Goal: Task Accomplishment & Management: Complete application form

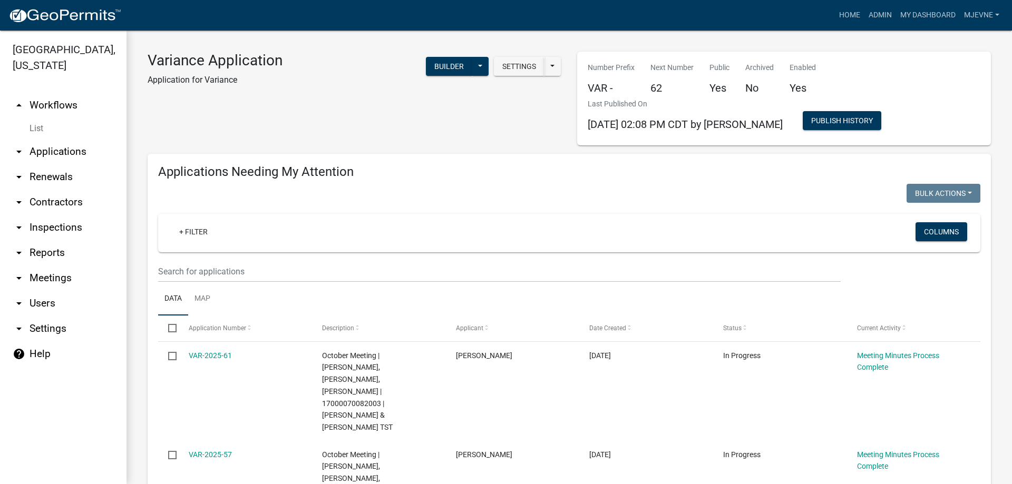
select select "1: 25"
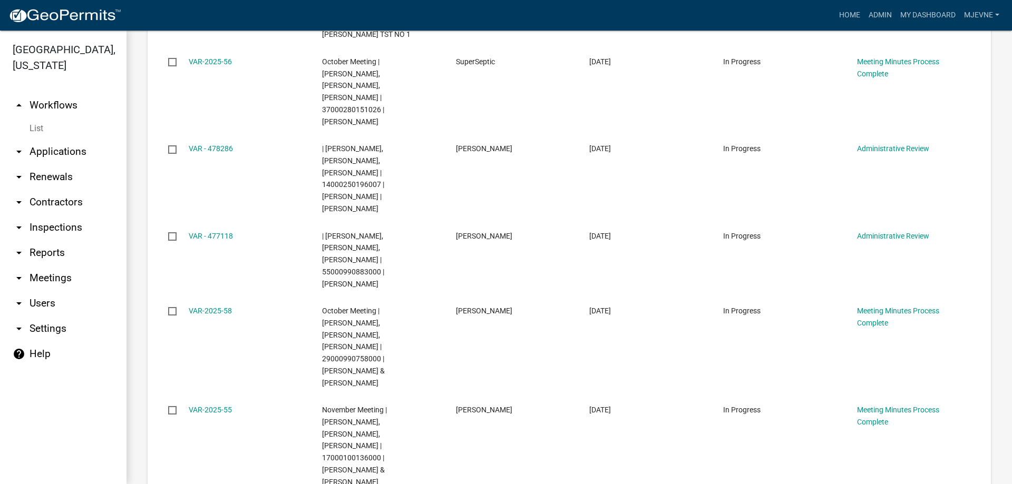
scroll to position [258, 0]
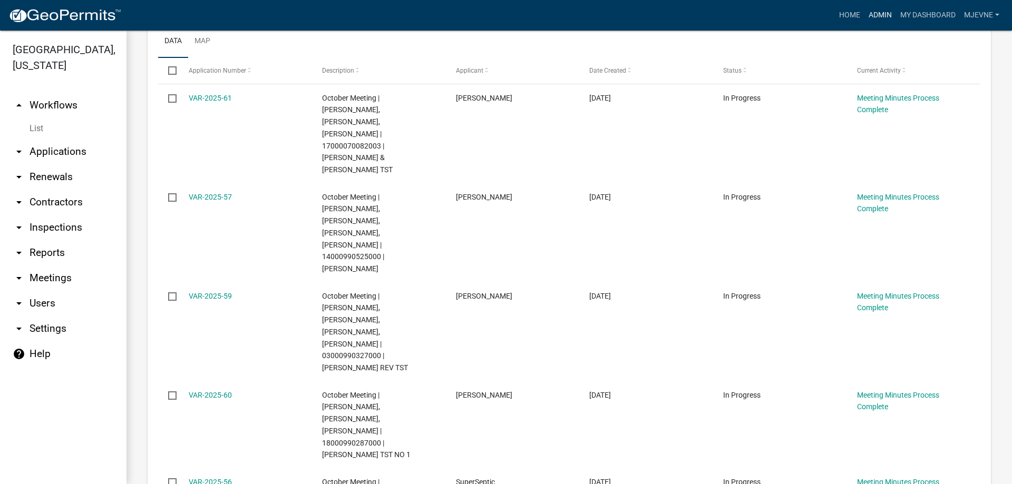
click at [882, 16] on link "Admin" at bounding box center [881, 15] width 32 height 20
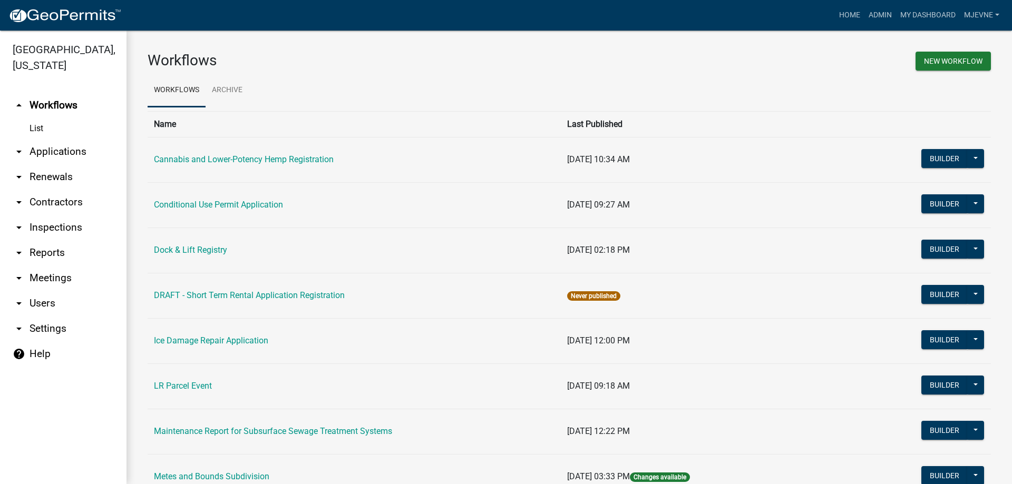
click at [48, 153] on link "arrow_drop_down Applications" at bounding box center [63, 151] width 127 height 25
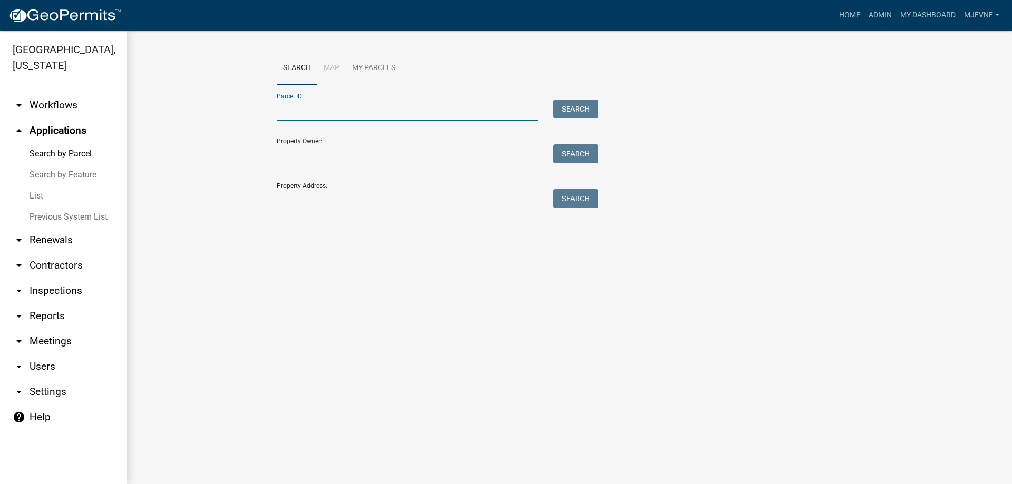
paste input "32000990466001"
click at [570, 115] on button "Search" at bounding box center [576, 109] width 45 height 19
click at [293, 108] on input "32000990466001" at bounding box center [407, 111] width 261 height 22
type input "32000990466001"
click at [573, 109] on button "Search" at bounding box center [576, 109] width 45 height 19
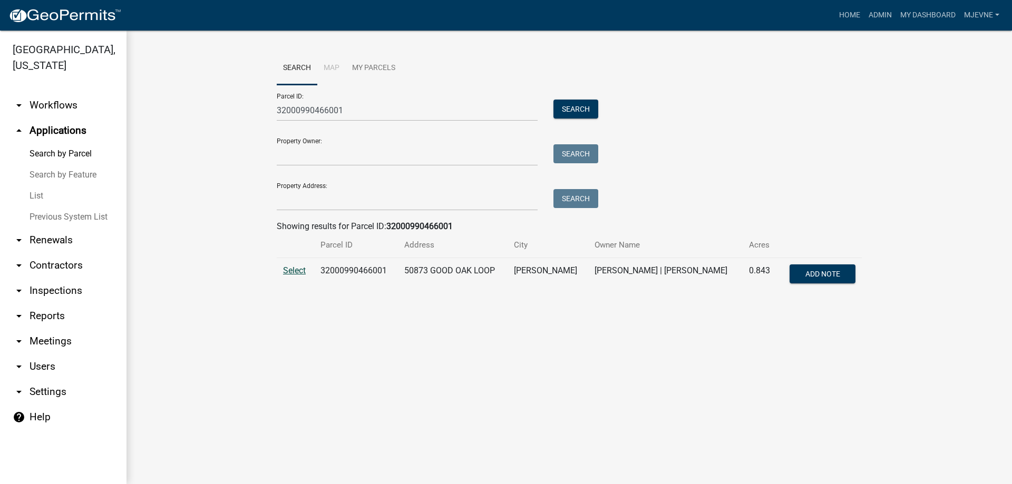
click at [294, 271] on span "Select" at bounding box center [294, 271] width 23 height 10
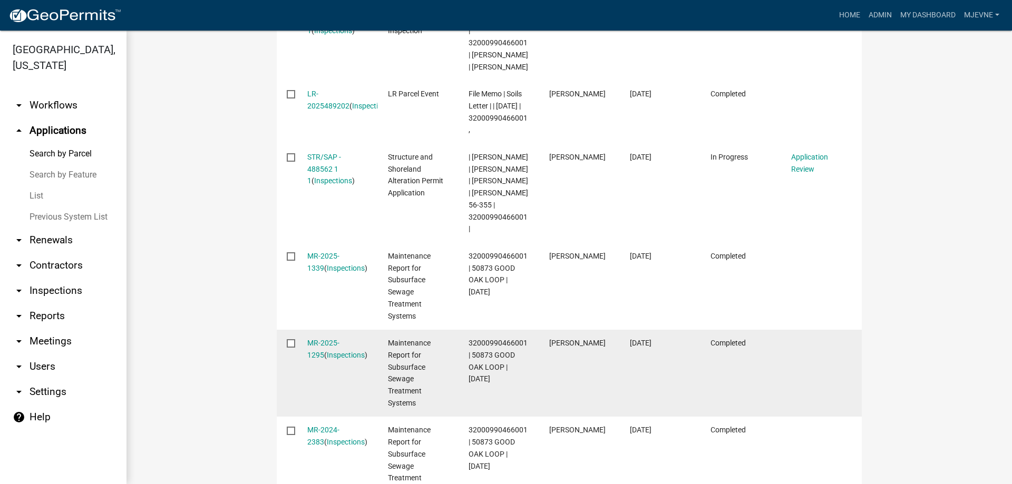
scroll to position [180, 0]
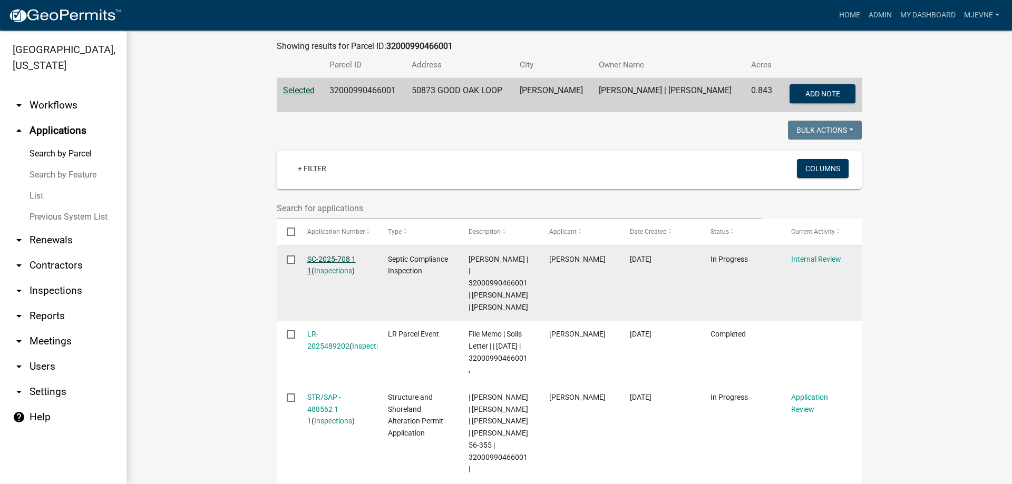
click at [321, 258] on link "SC-2025-708 1 1" at bounding box center [331, 265] width 48 height 21
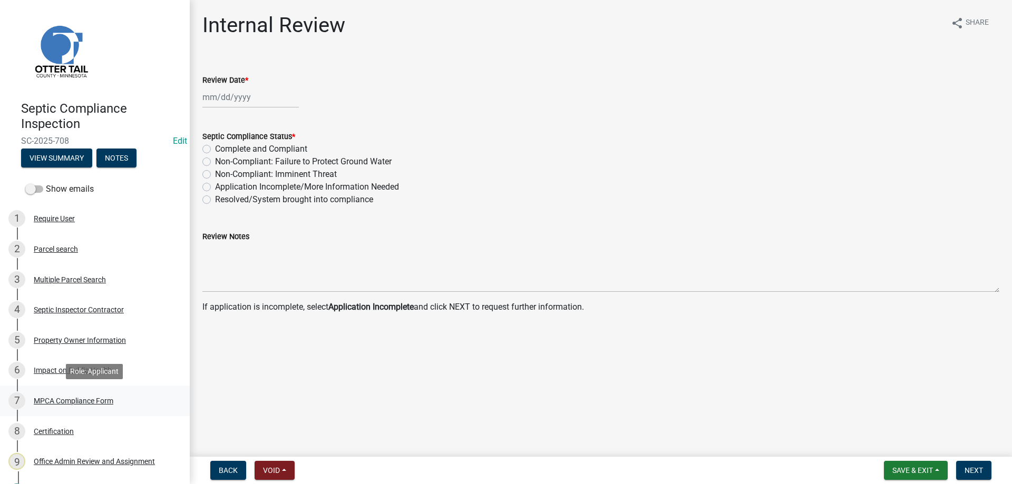
click at [72, 401] on div "MPCA Compliance Form" at bounding box center [74, 400] width 80 height 7
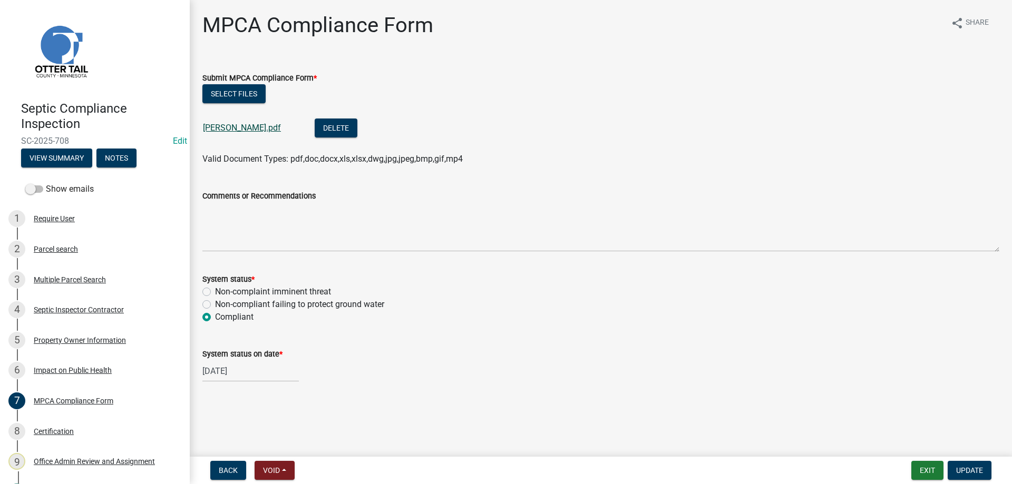
click at [228, 128] on link "Flynn Kevin.pdf" at bounding box center [242, 128] width 78 height 10
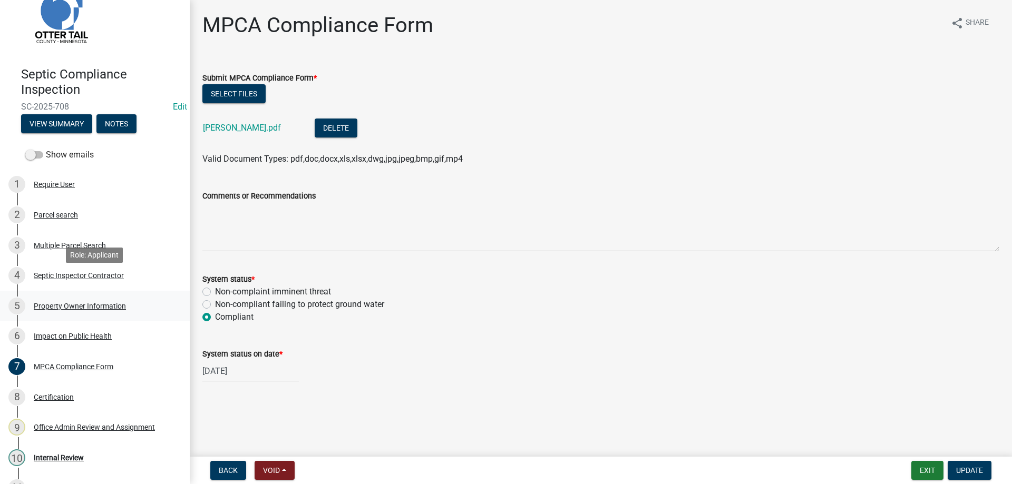
scroll to position [57, 0]
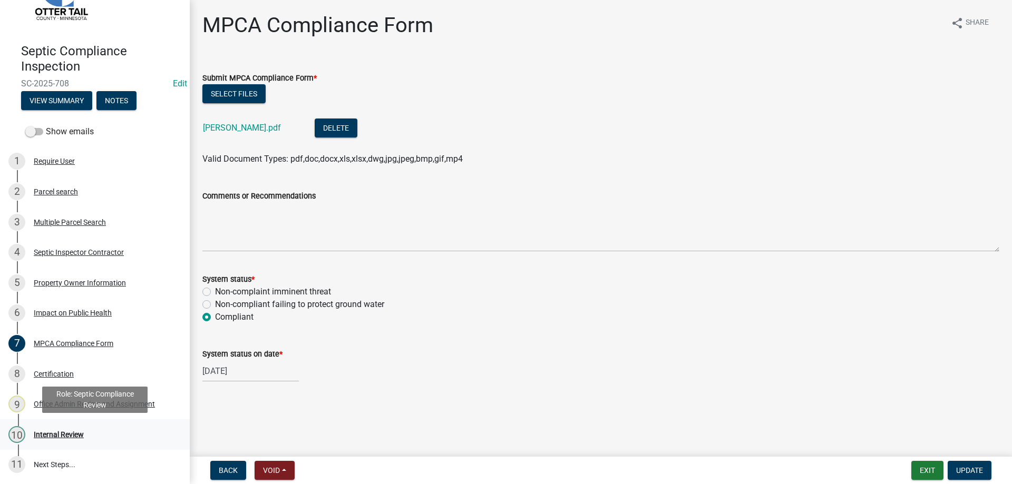
click at [63, 433] on div "Internal Review" at bounding box center [59, 434] width 50 height 7
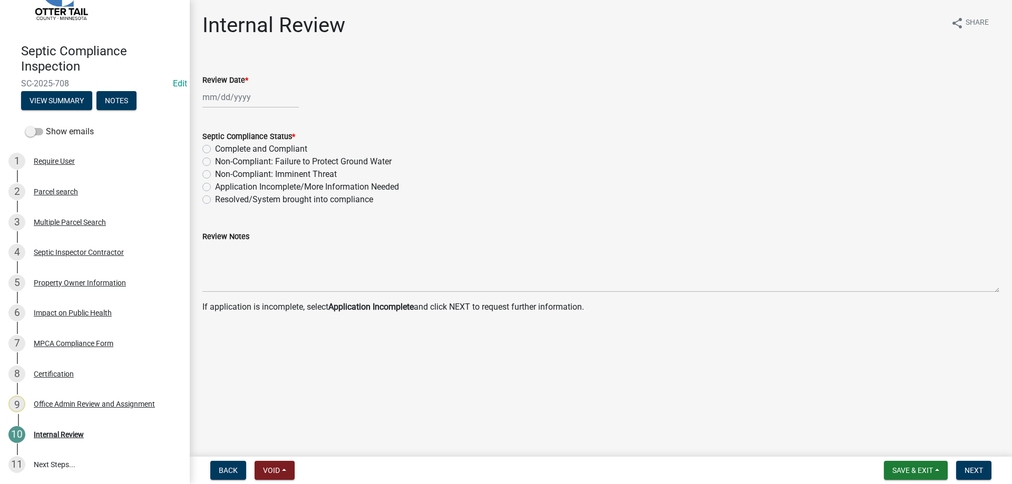
select select "10"
select select "2025"
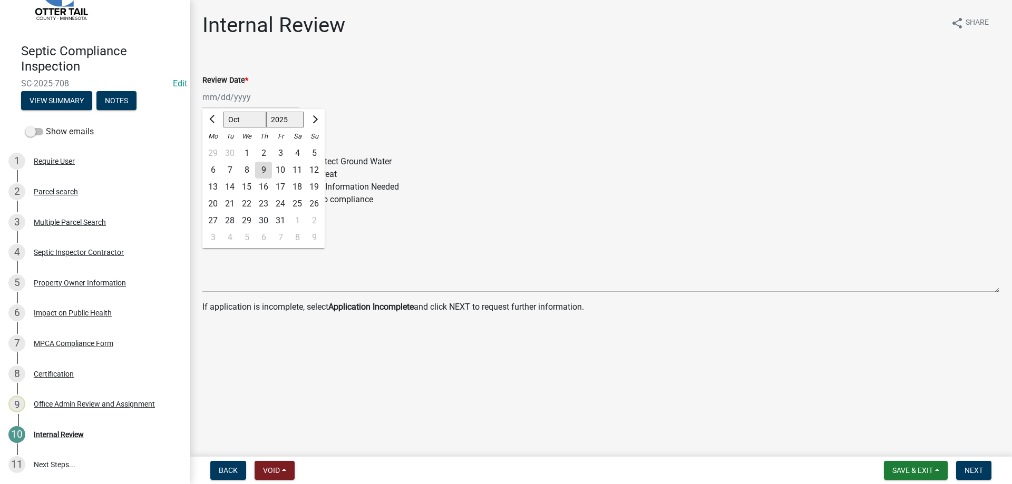
click at [215, 96] on input "Review Date *" at bounding box center [250, 97] width 96 height 22
click at [263, 172] on div "9" at bounding box center [263, 170] width 17 height 17
type input "10/09/2025"
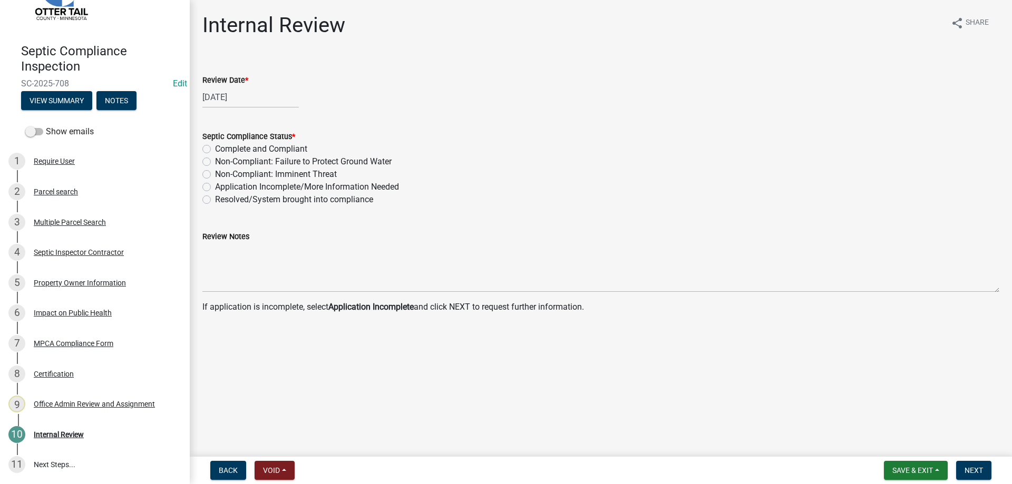
click at [215, 151] on label "Complete and Compliant" at bounding box center [261, 149] width 92 height 13
click at [215, 150] on input "Complete and Compliant" at bounding box center [218, 146] width 7 height 7
radio input "true"
click at [982, 467] on span "Next" at bounding box center [974, 471] width 18 height 8
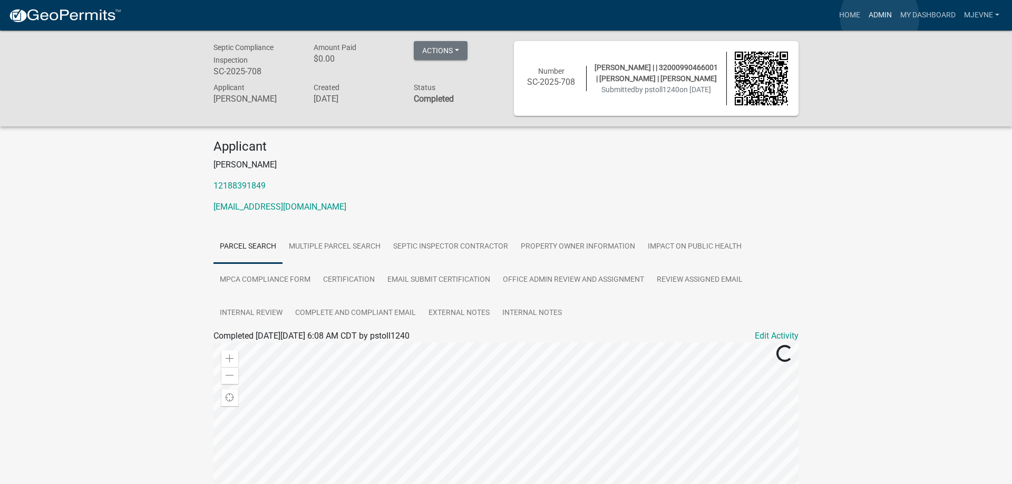
click at [880, 17] on link "Admin" at bounding box center [881, 15] width 32 height 20
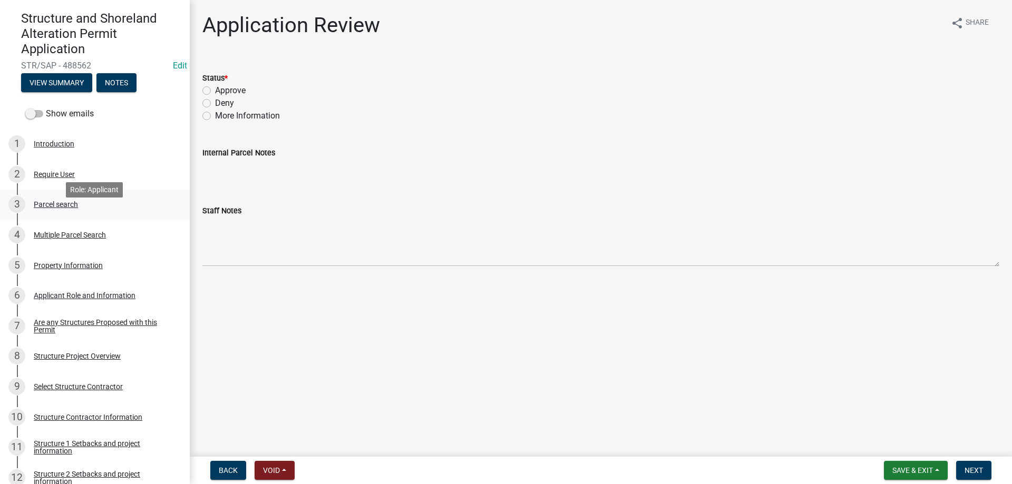
scroll to position [108, 0]
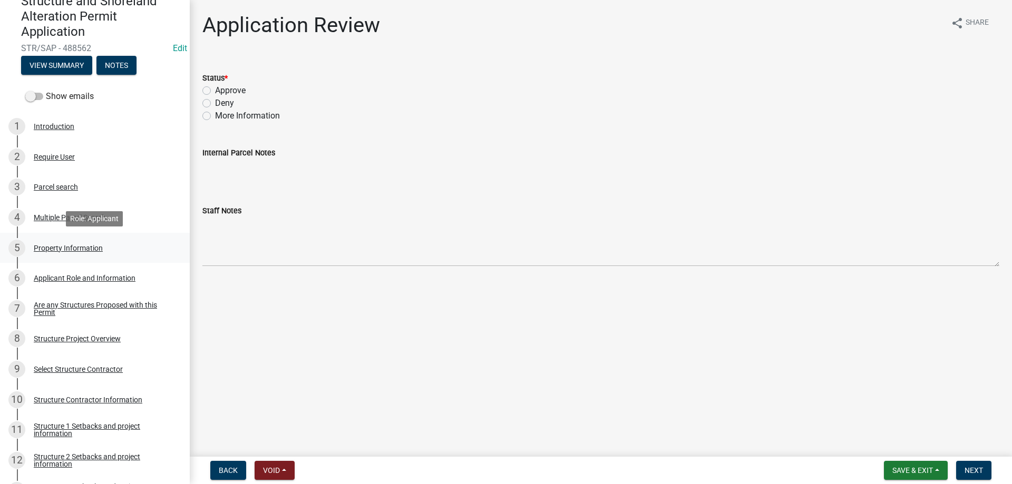
click at [58, 247] on div "Property Information" at bounding box center [68, 248] width 69 height 7
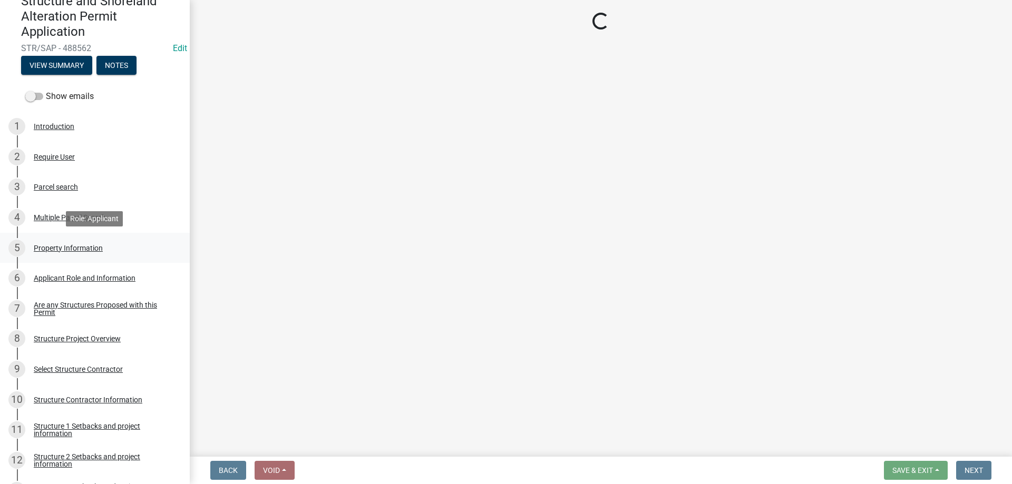
select select "16399ddb-fa8f-48eb-84b4-a3c8a5927ebd"
select select "9f52d7c9-96dd-4370-b810-ce091165f7c2"
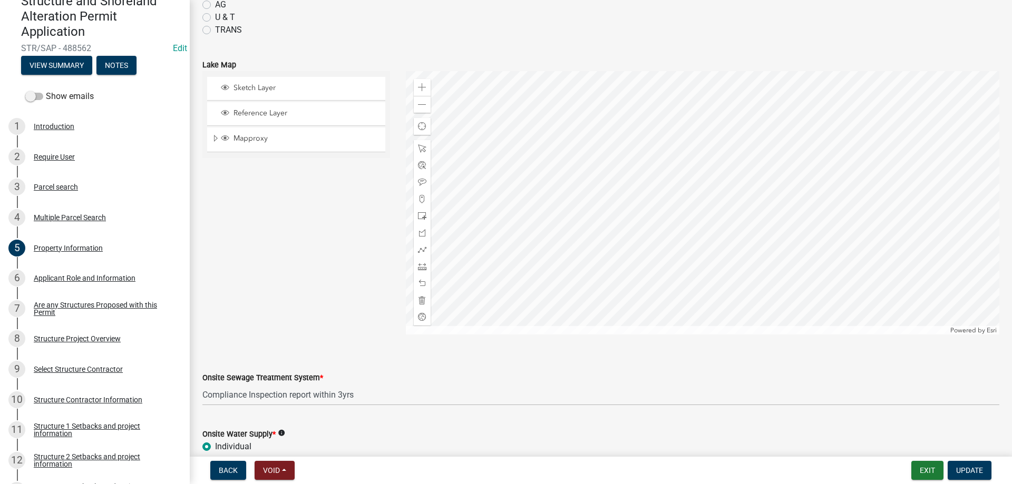
scroll to position [601, 0]
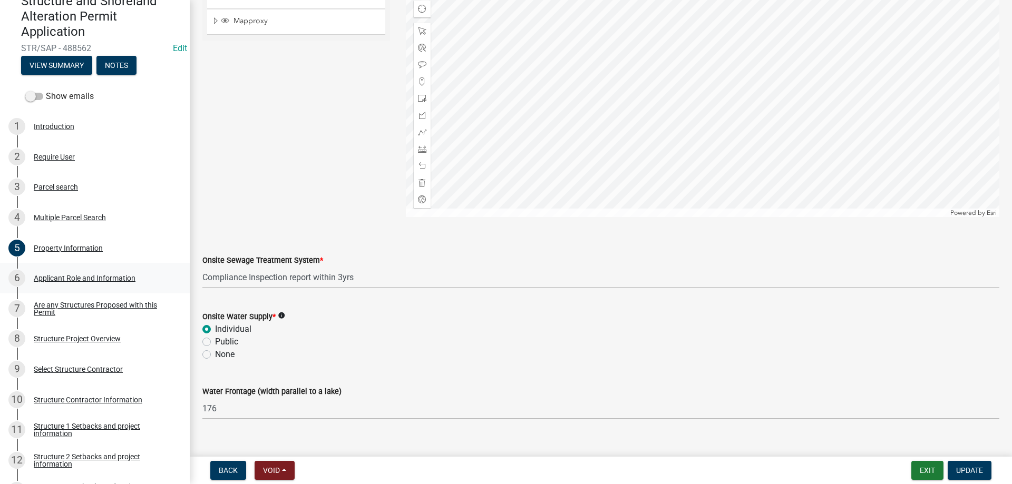
click at [63, 278] on div "Applicant Role and Information" at bounding box center [85, 278] width 102 height 7
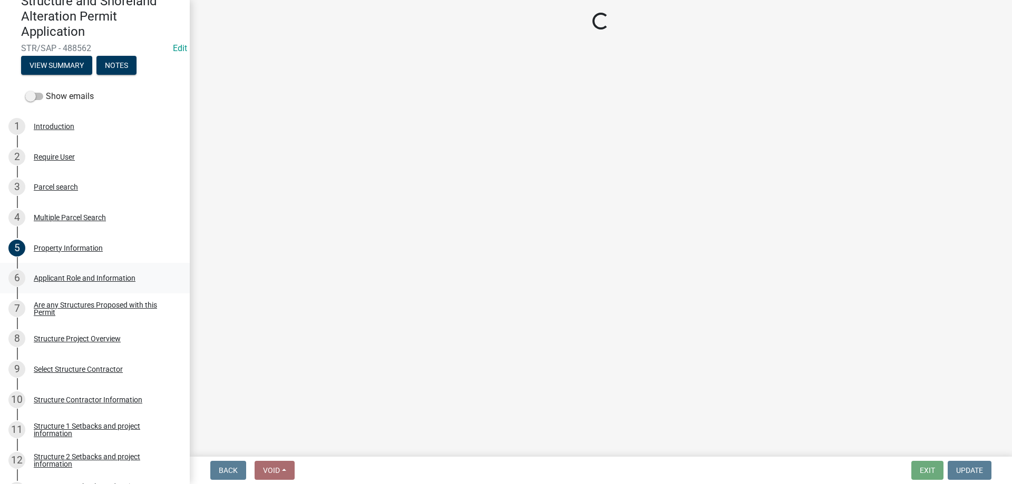
scroll to position [0, 0]
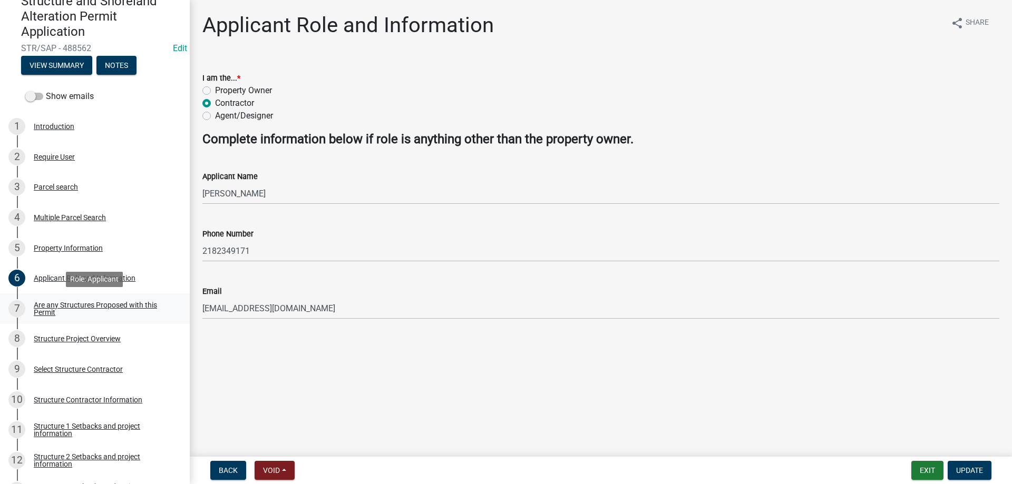
click at [52, 304] on div "Are any Structures Proposed with this Permit" at bounding box center [103, 309] width 139 height 15
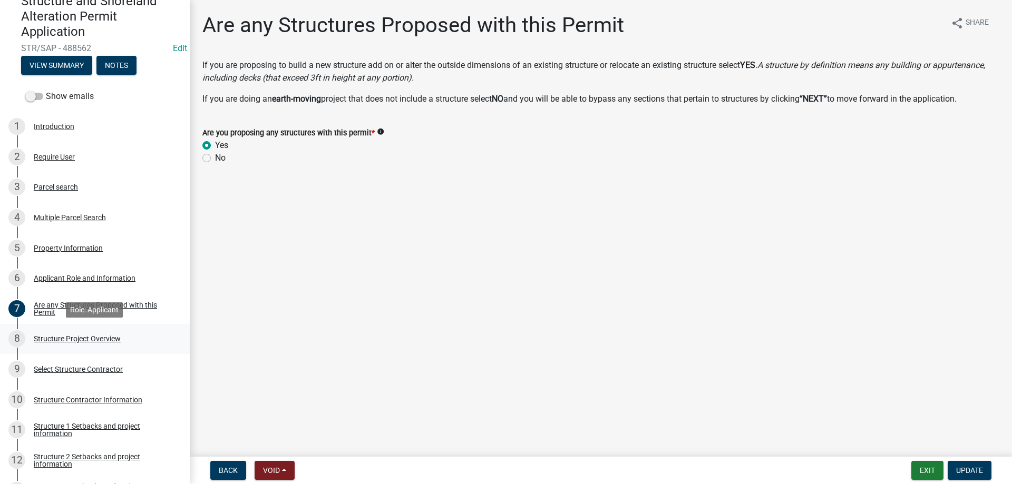
click at [69, 341] on div "Structure Project Overview" at bounding box center [77, 338] width 87 height 7
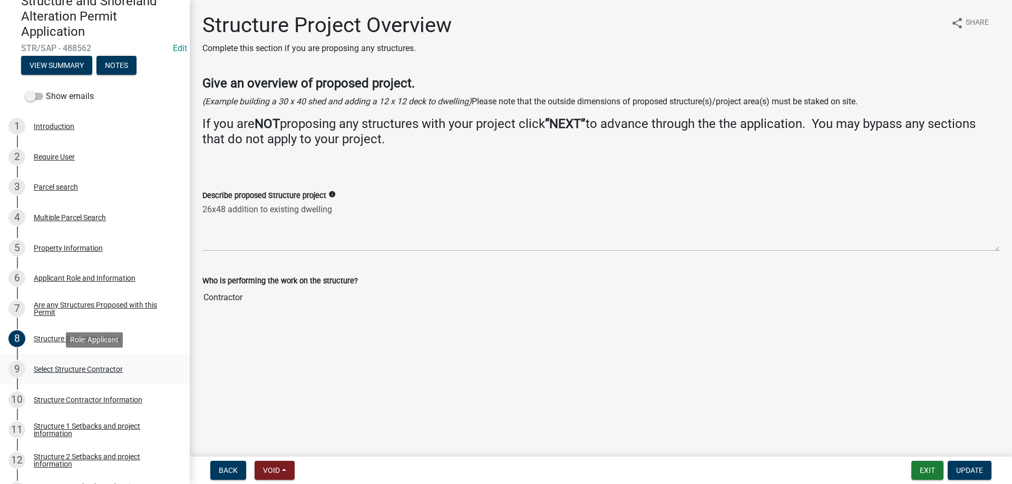
click at [54, 371] on div "Select Structure Contractor" at bounding box center [78, 369] width 89 height 7
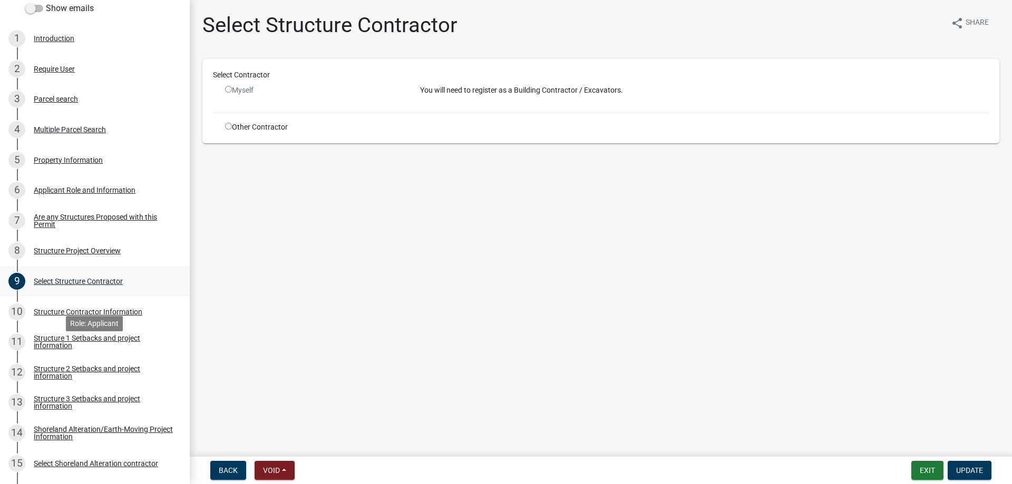
scroll to position [215, 0]
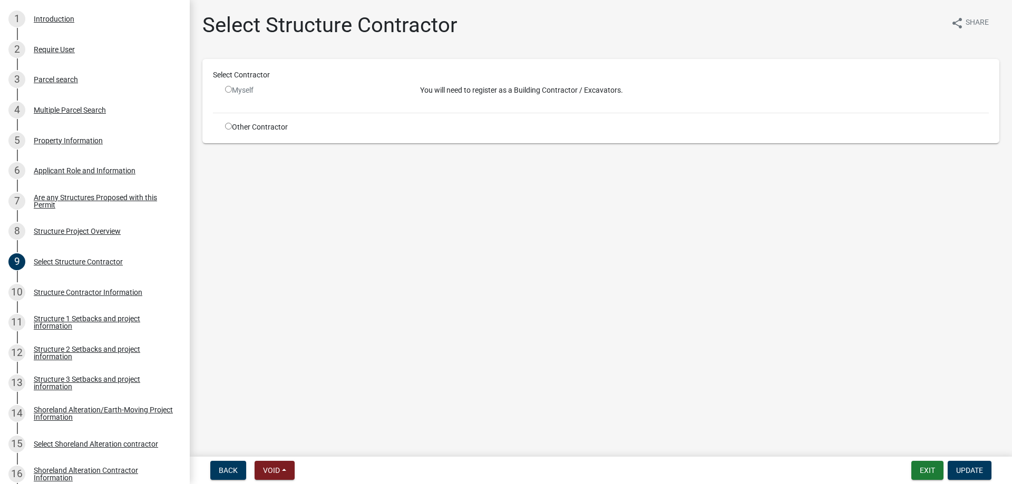
click at [229, 127] on input "radio" at bounding box center [228, 126] width 7 height 7
radio input "true"
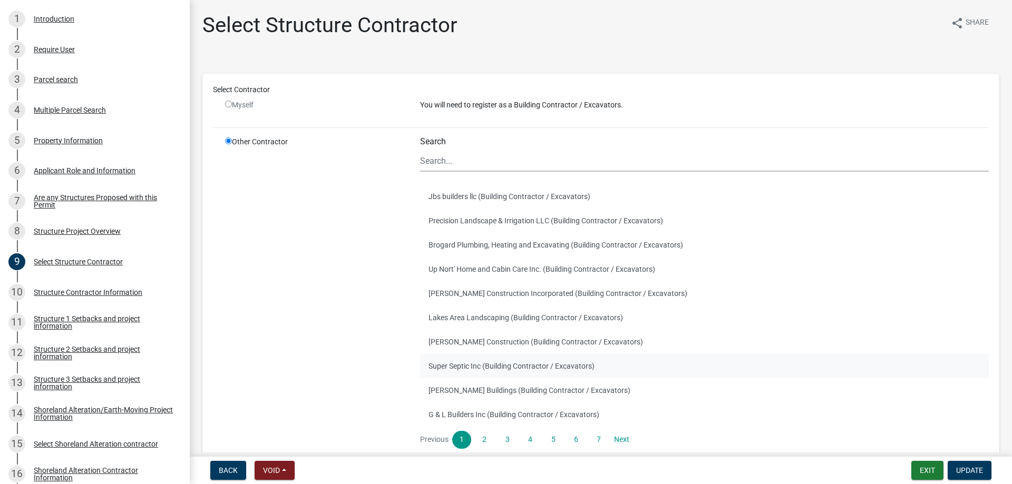
scroll to position [81, 0]
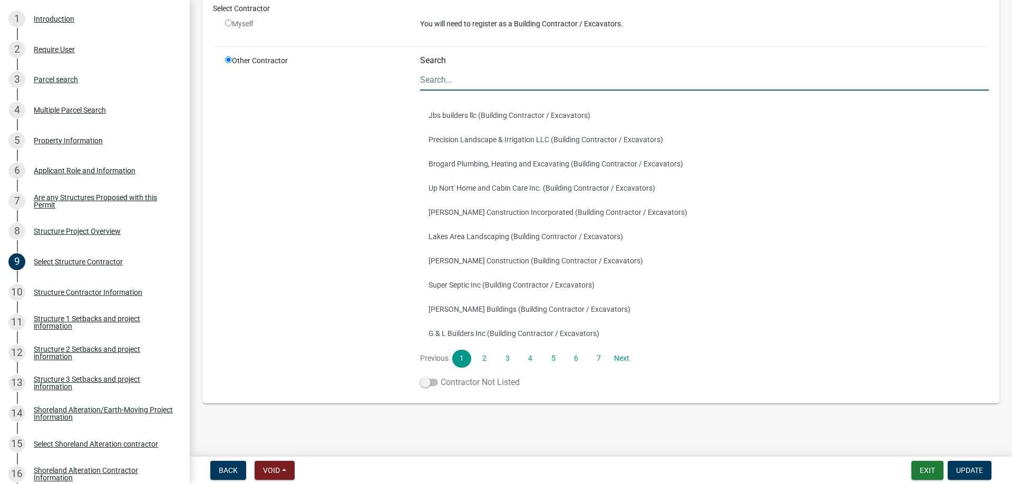
click at [432, 384] on span at bounding box center [429, 382] width 18 height 7
click at [441, 376] on input "Contractor Not Listed" at bounding box center [441, 376] width 0 height 0
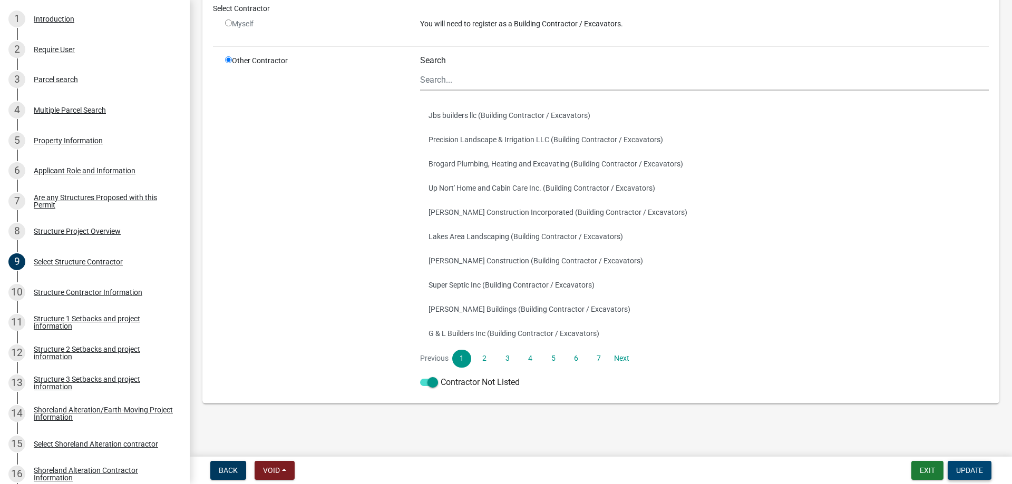
click at [967, 470] on span "Update" at bounding box center [969, 471] width 27 height 8
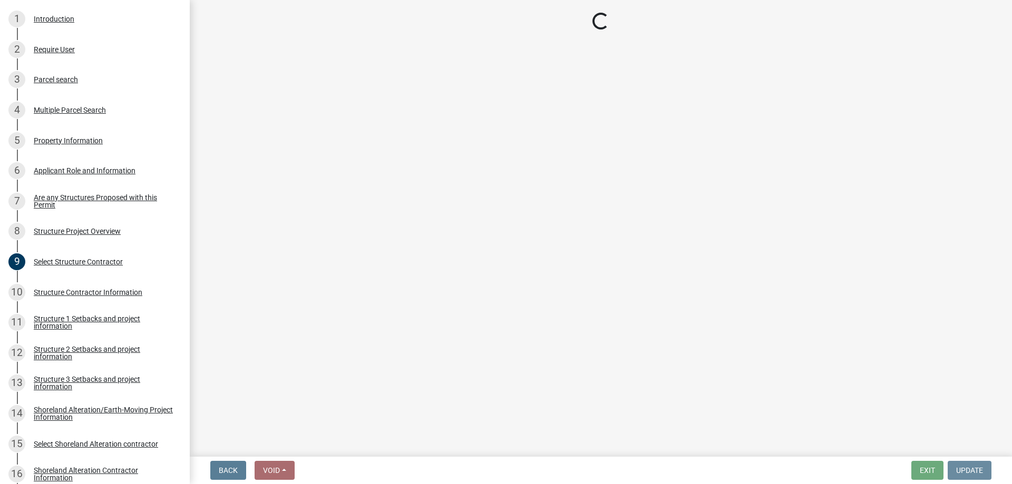
scroll to position [0, 0]
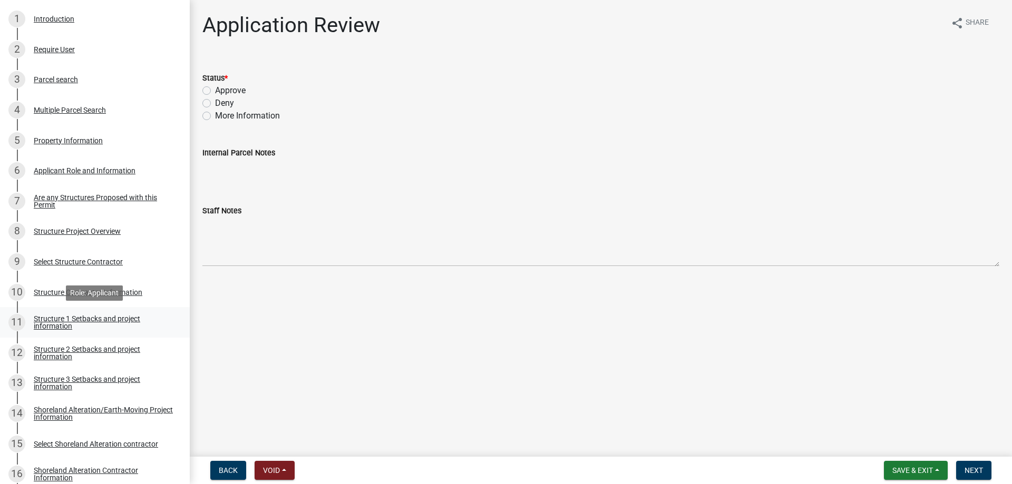
click at [48, 321] on div "Structure 1 Setbacks and project information" at bounding box center [103, 322] width 139 height 15
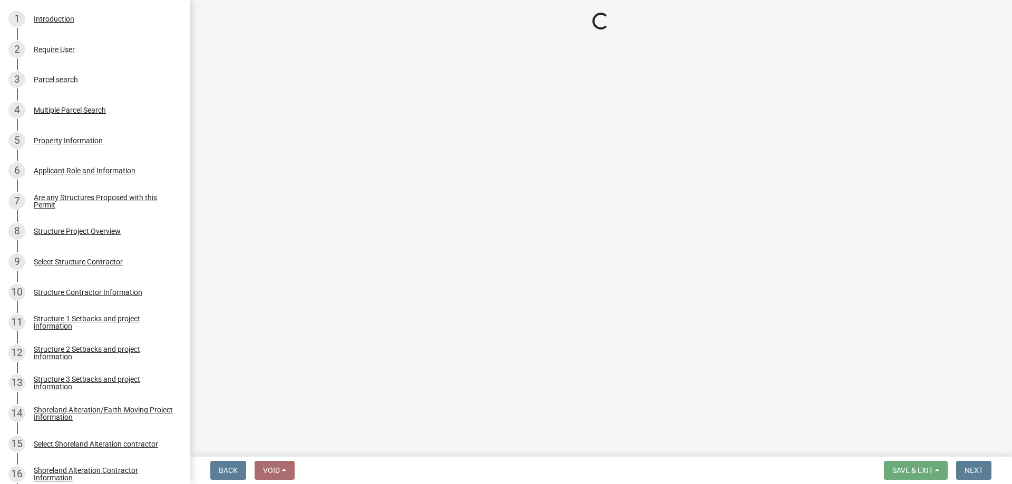
select select "c185e313-3403-4239-bd61-bb563c58a77a"
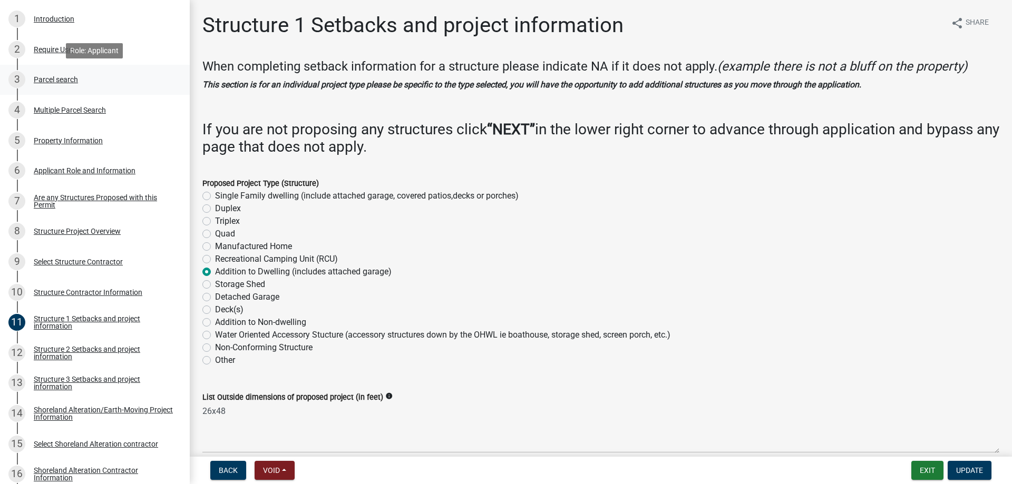
click at [70, 81] on div "Parcel search" at bounding box center [56, 79] width 44 height 7
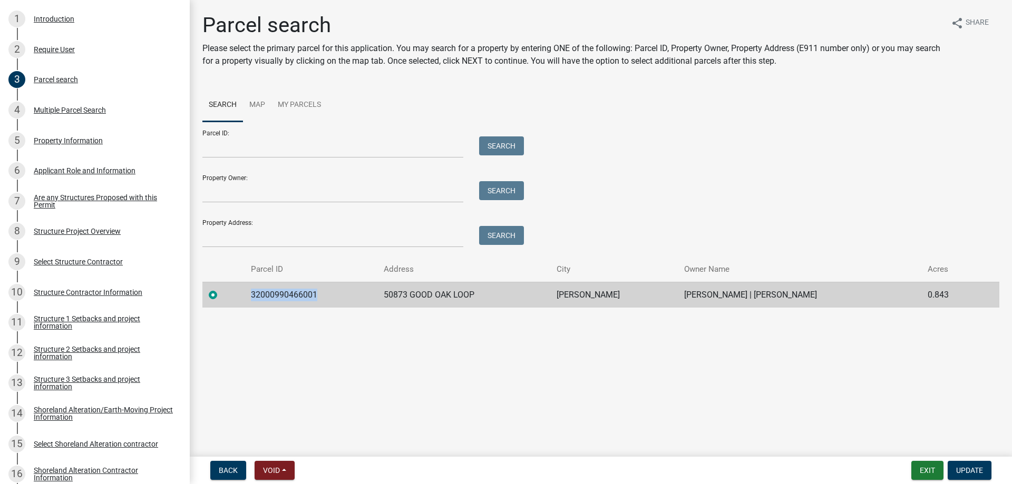
drag, startPoint x: 321, startPoint y: 296, endPoint x: 245, endPoint y: 295, distance: 75.9
click at [245, 295] on tr "32000990466001 50873 GOOD OAK LOOP [PERSON_NAME] [PERSON_NAME] | [PERSON_NAME] …" at bounding box center [600, 295] width 797 height 26
copy tr "32000990466001"
click at [44, 323] on div "Structure 1 Setbacks and project information" at bounding box center [103, 322] width 139 height 15
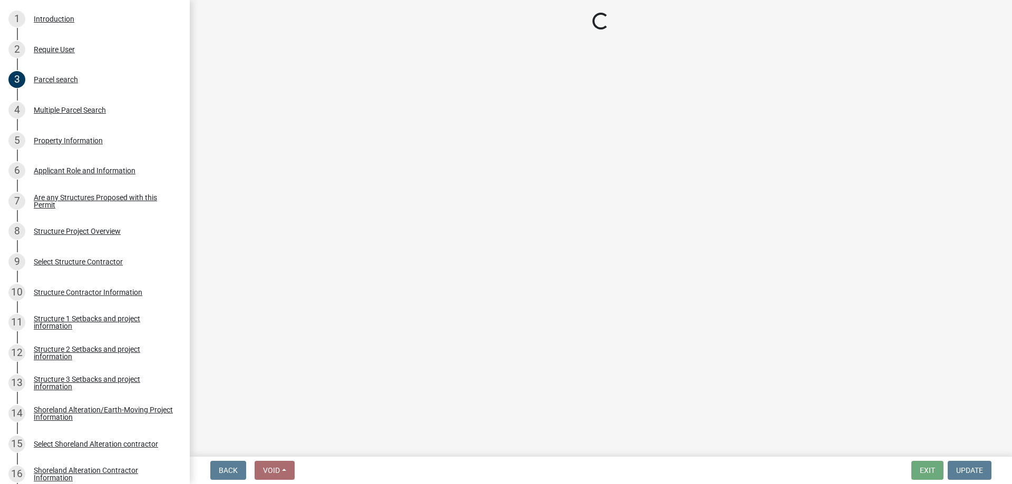
select select "c185e313-3403-4239-bd61-bb563c58a77a"
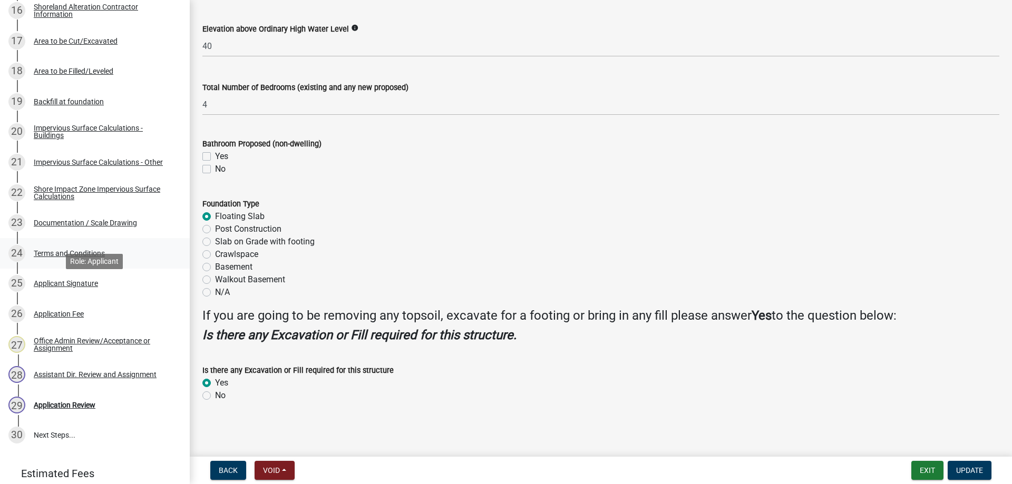
scroll to position [636, 0]
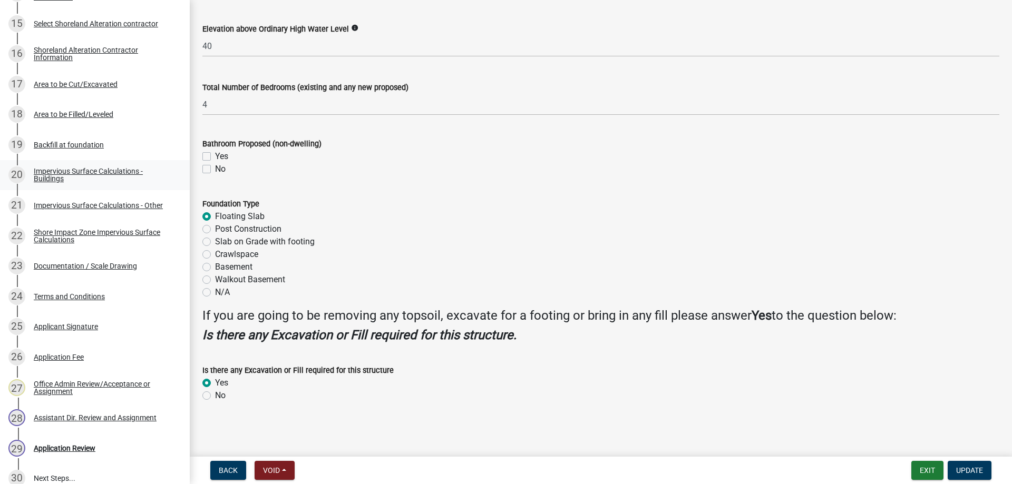
click at [81, 172] on div "Impervious Surface Calculations - Buildings" at bounding box center [103, 175] width 139 height 15
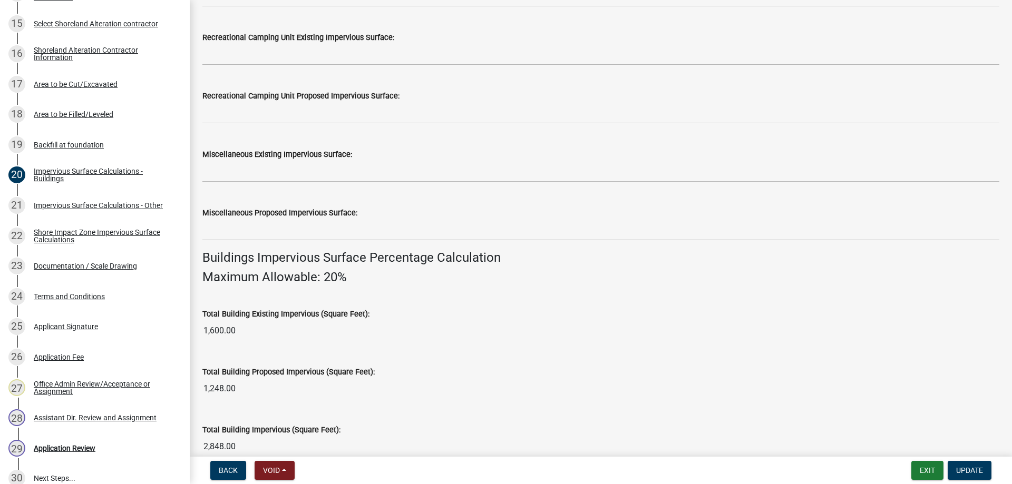
scroll to position [711, 0]
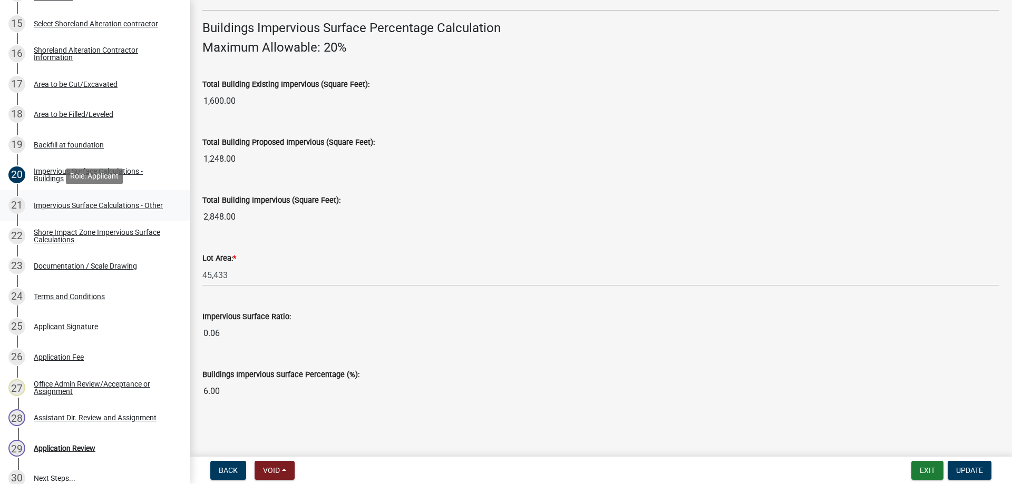
click at [80, 207] on div "Impervious Surface Calculations - Other" at bounding box center [98, 205] width 129 height 7
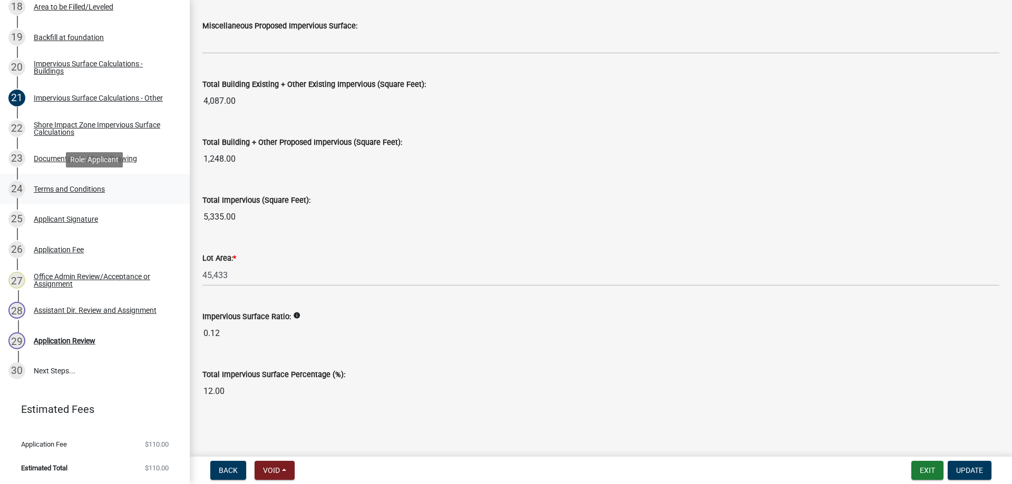
scroll to position [528, 0]
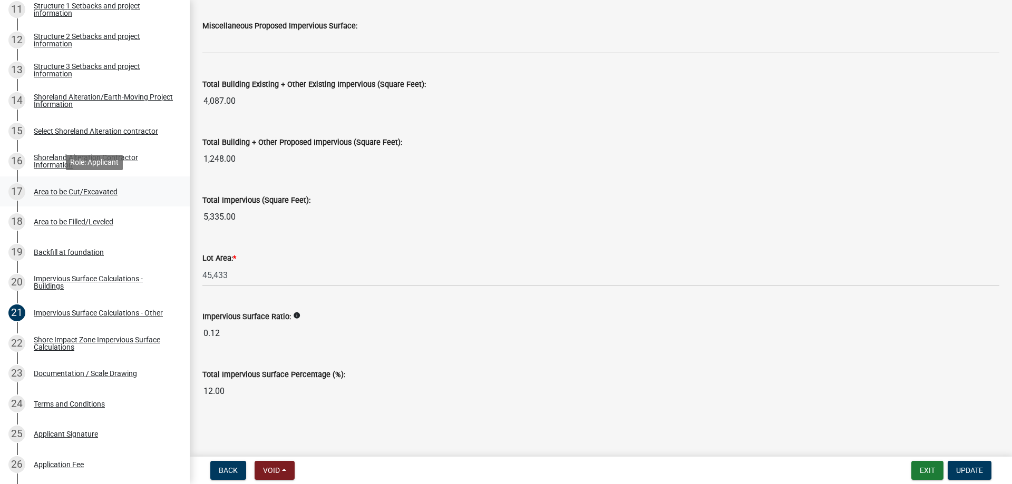
click at [47, 191] on div "Area to be Cut/Excavated" at bounding box center [76, 191] width 84 height 7
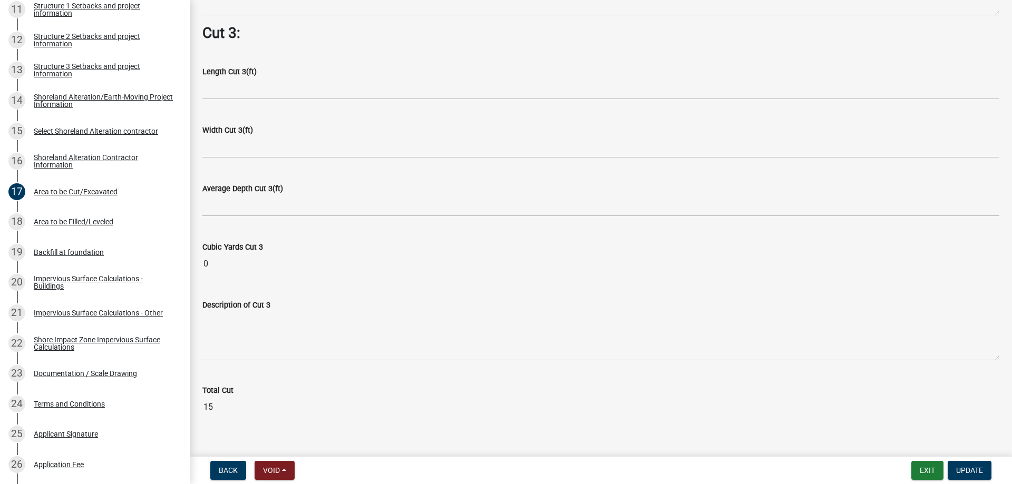
scroll to position [1359, 0]
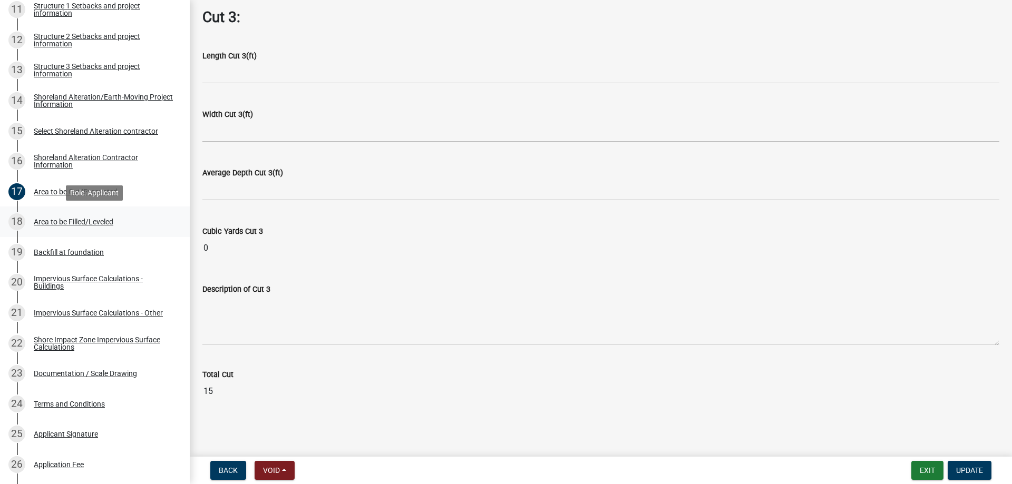
click at [52, 224] on div "Area to be Filled/Leveled" at bounding box center [74, 221] width 80 height 7
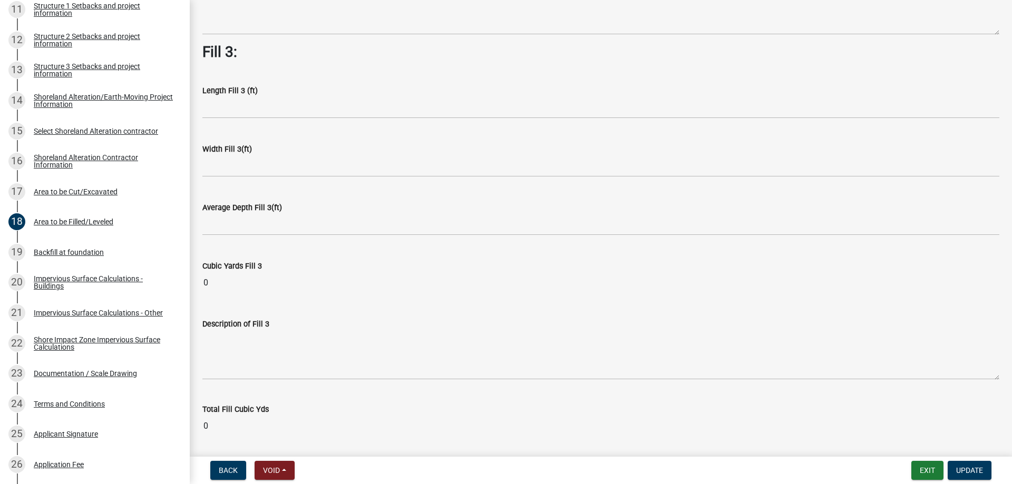
scroll to position [758, 0]
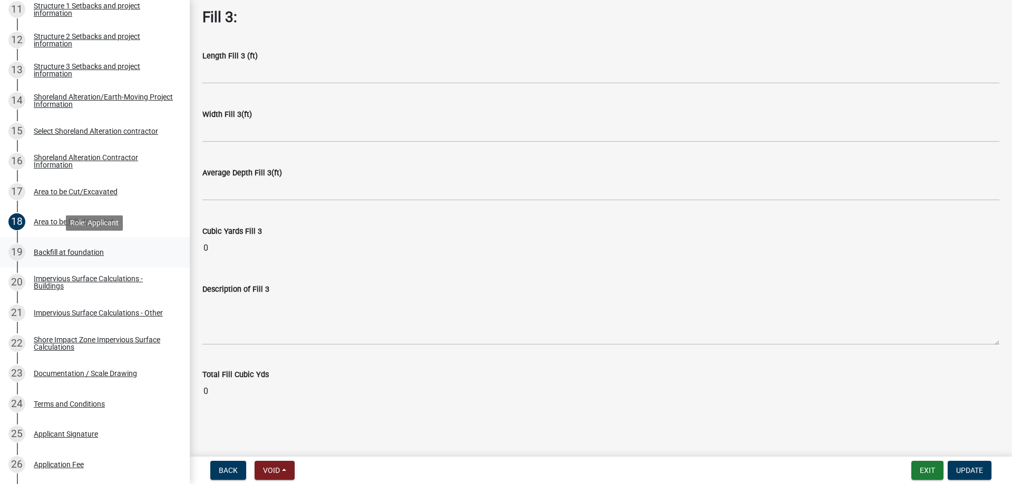
click at [45, 253] on div "Backfill at foundation" at bounding box center [69, 252] width 70 height 7
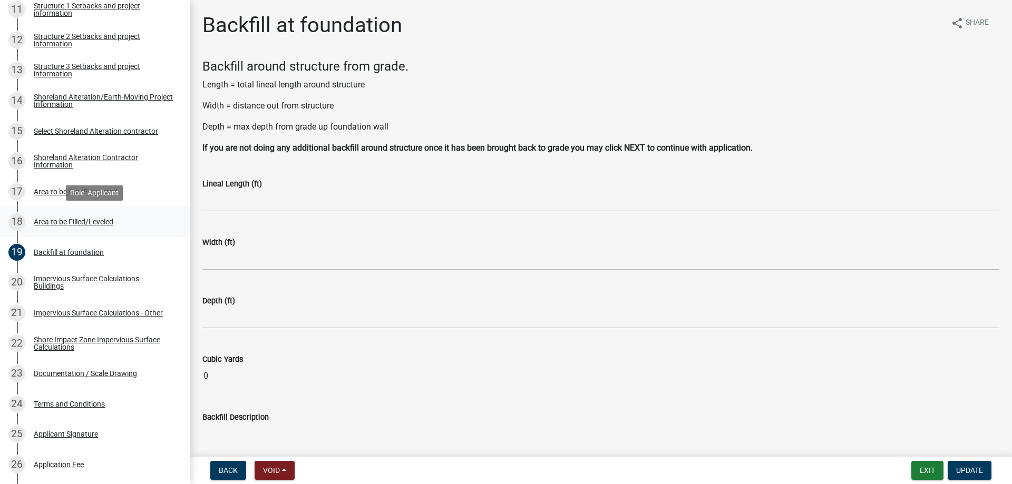
click at [53, 220] on div "Area to be Filled/Leveled" at bounding box center [74, 221] width 80 height 7
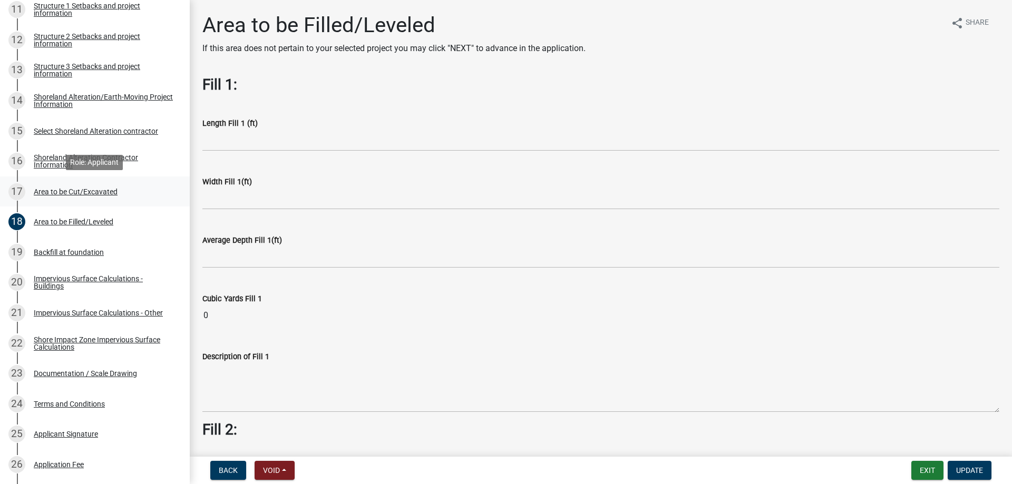
click at [64, 190] on div "Area to be Cut/Excavated" at bounding box center [76, 191] width 84 height 7
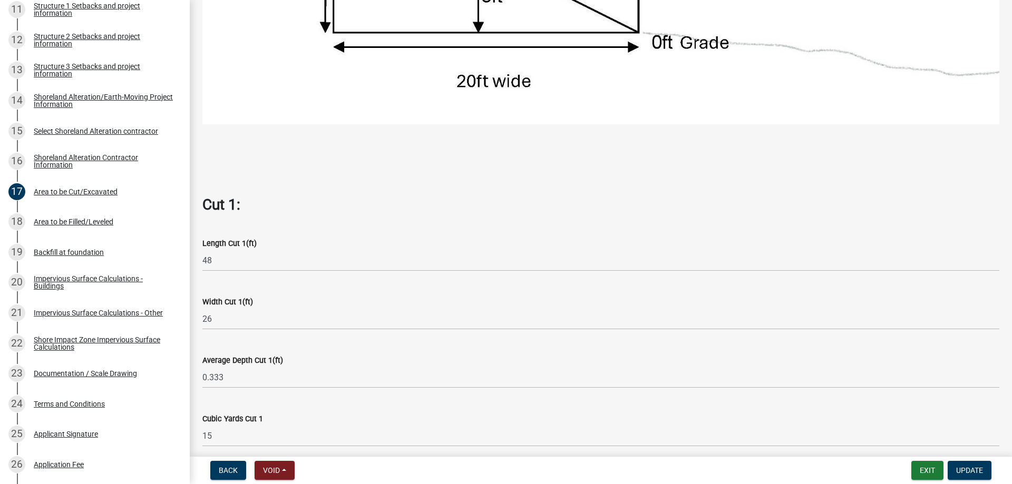
scroll to position [60, 0]
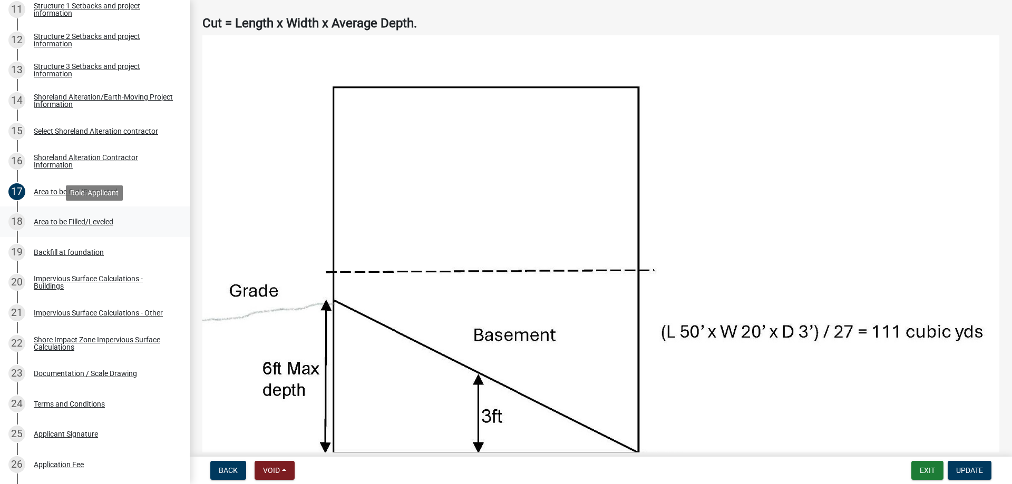
click at [64, 222] on div "Area to be Filled/Leveled" at bounding box center [74, 221] width 80 height 7
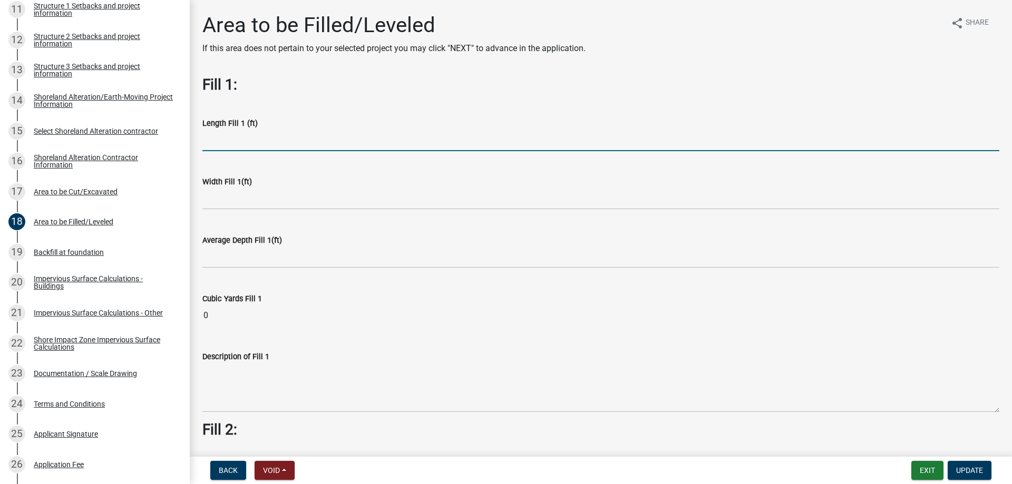
click at [226, 141] on input "text" at bounding box center [600, 141] width 797 height 22
type input "52"
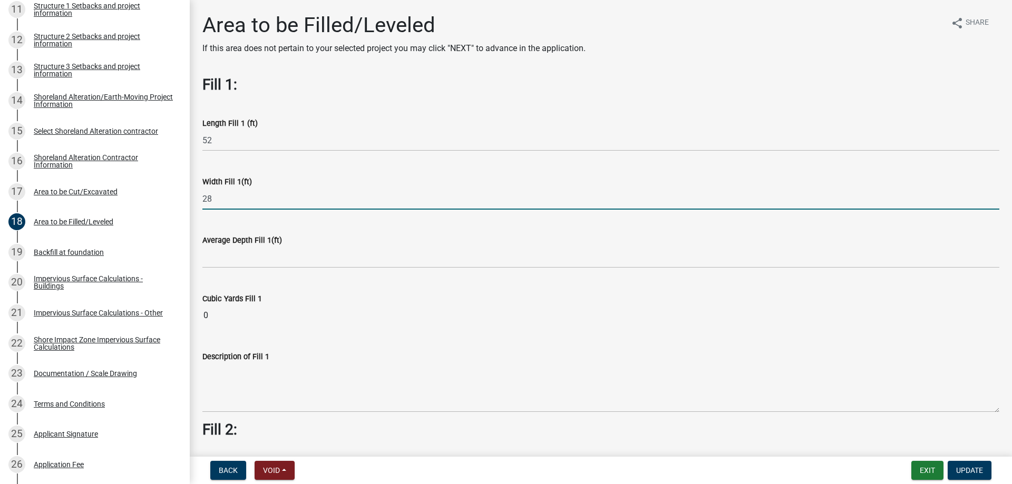
type input "28"
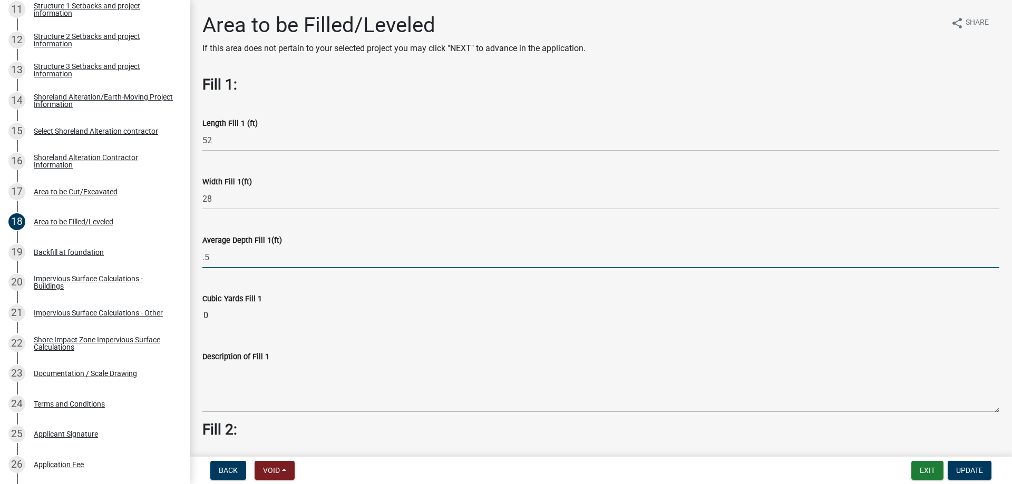
type input "0.5"
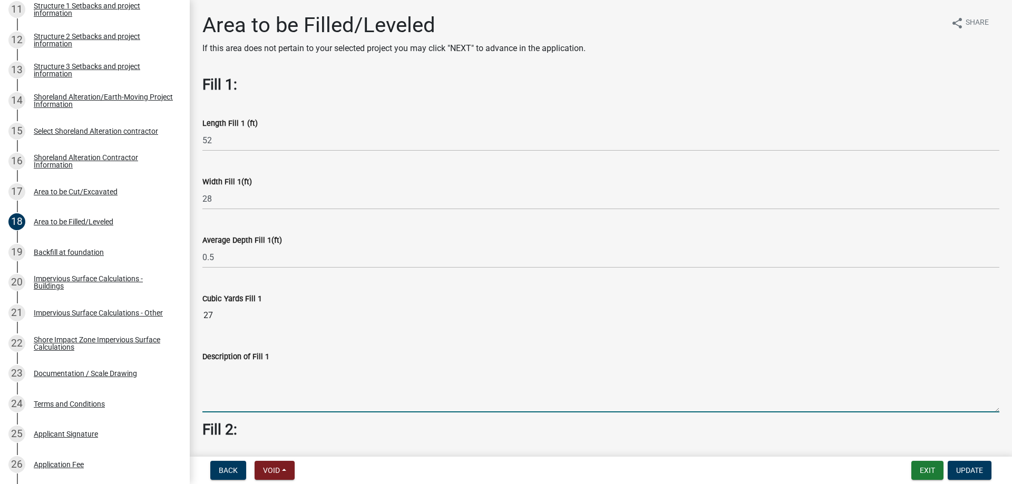
click at [231, 397] on textarea "Description of Fill 1" at bounding box center [600, 388] width 797 height 50
type textarea "sand under slab"
click at [963, 469] on span "Update" at bounding box center [969, 471] width 27 height 8
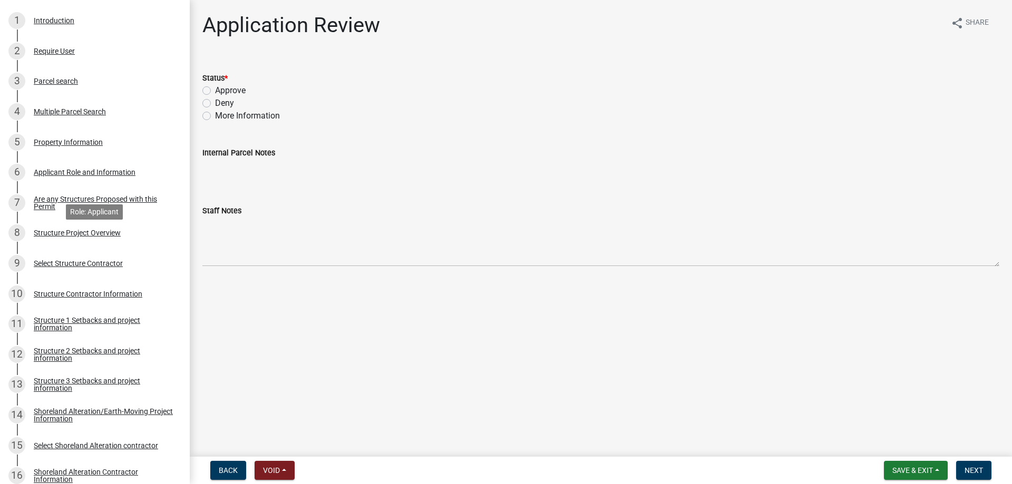
scroll to position [206, 0]
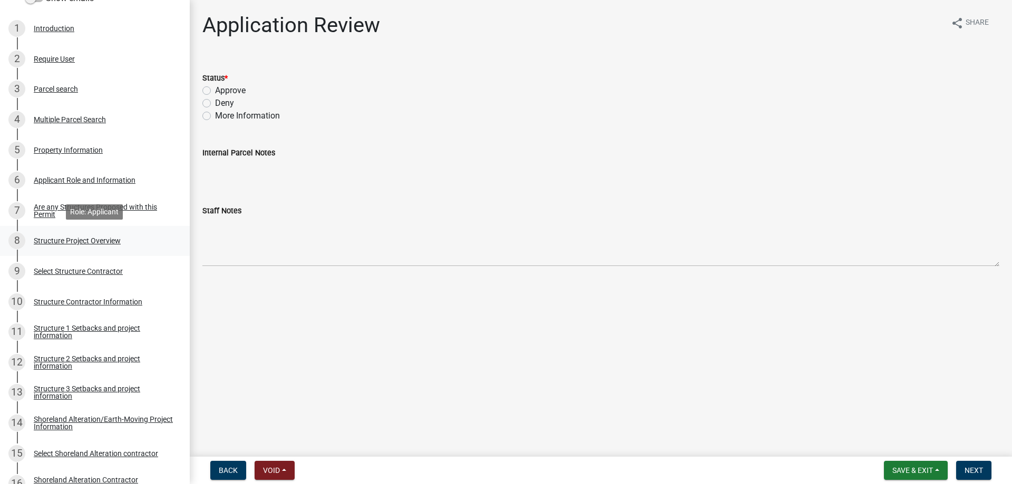
click at [73, 240] on div "Structure Project Overview" at bounding box center [77, 240] width 87 height 7
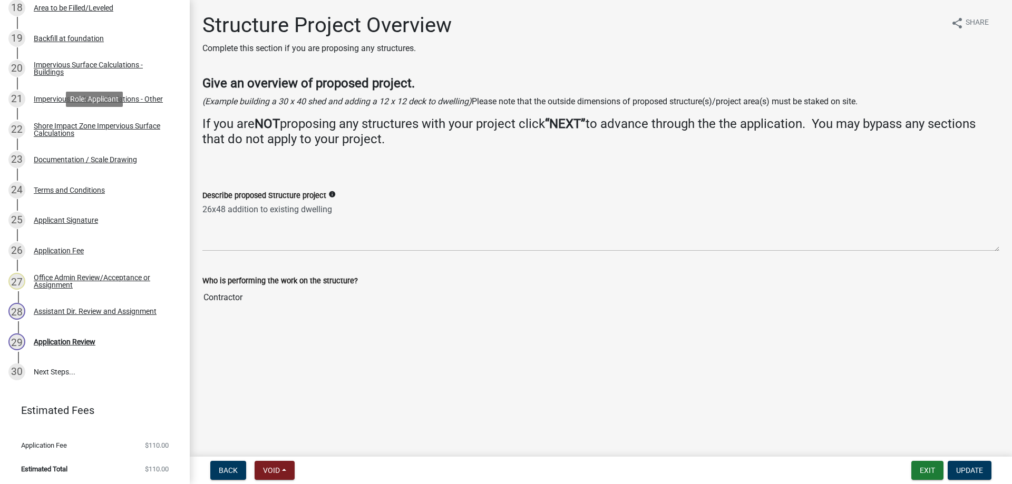
scroll to position [743, 0]
click at [53, 343] on div "Application Review" at bounding box center [65, 340] width 62 height 7
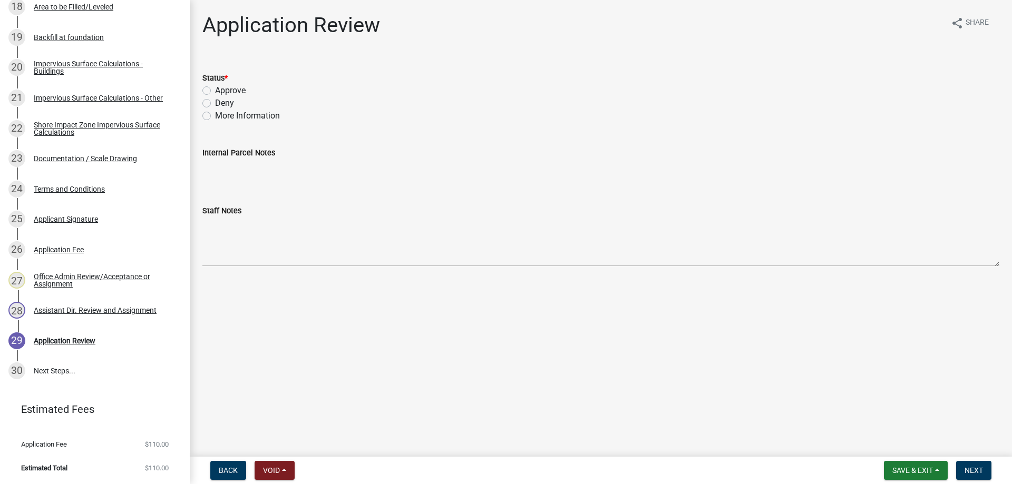
click at [215, 88] on label "Approve" at bounding box center [230, 90] width 31 height 13
click at [215, 88] on input "Approve" at bounding box center [218, 87] width 7 height 7
radio input "true"
click at [974, 469] on span "Next" at bounding box center [974, 471] width 18 height 8
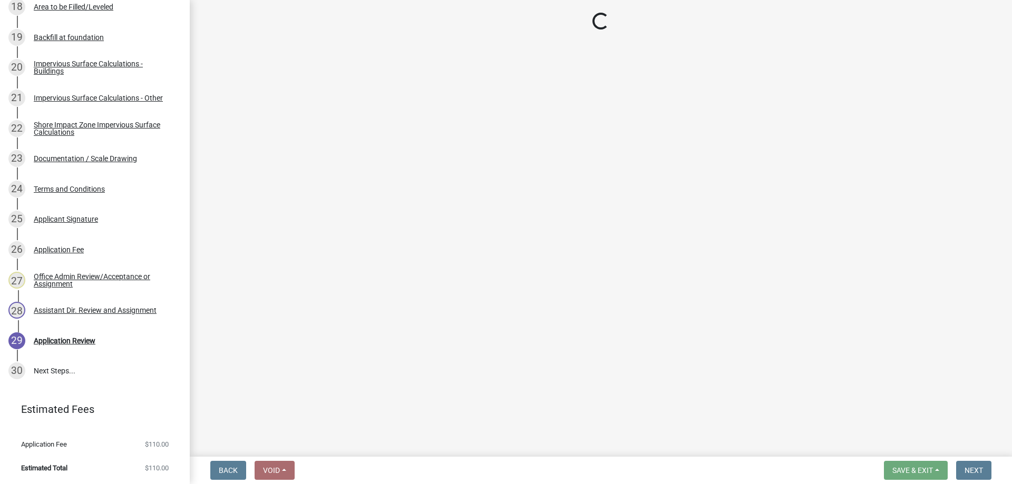
scroll to position [956, 0]
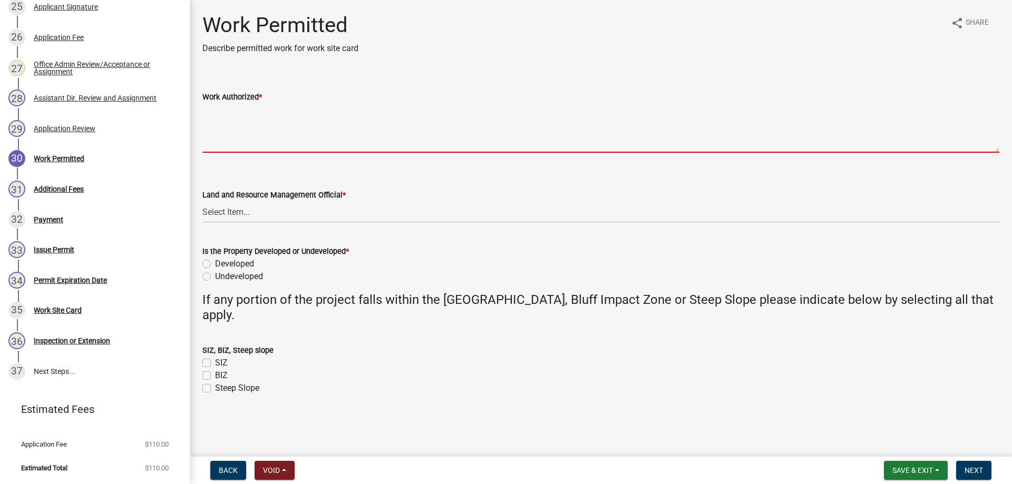
click at [242, 113] on textarea "Work Authorized *" at bounding box center [600, 128] width 797 height 50
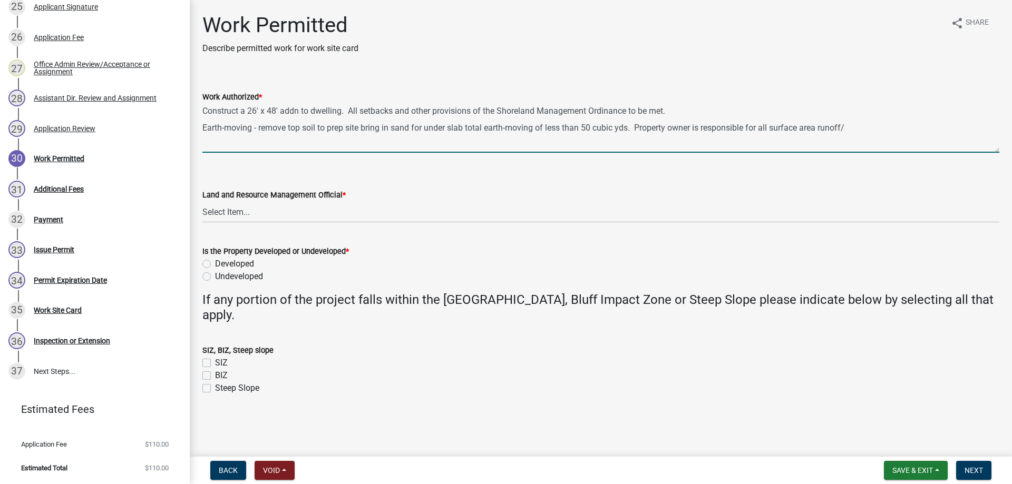
drag, startPoint x: 858, startPoint y: 135, endPoint x: 805, endPoint y: 141, distance: 53.0
click at [805, 141] on textarea "Construct a 26' x 48' addn to dwelling. All setbacks and other provisions of th…" at bounding box center [600, 128] width 797 height 50
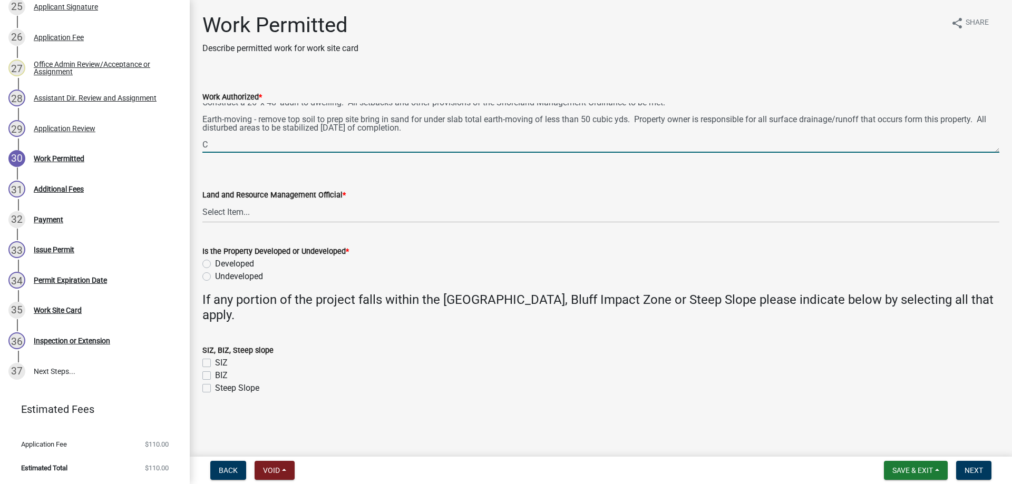
scroll to position [14, 0]
type textarea "Construct a 26' x 48' addn to dwelling. All setbacks and other provisions of th…"
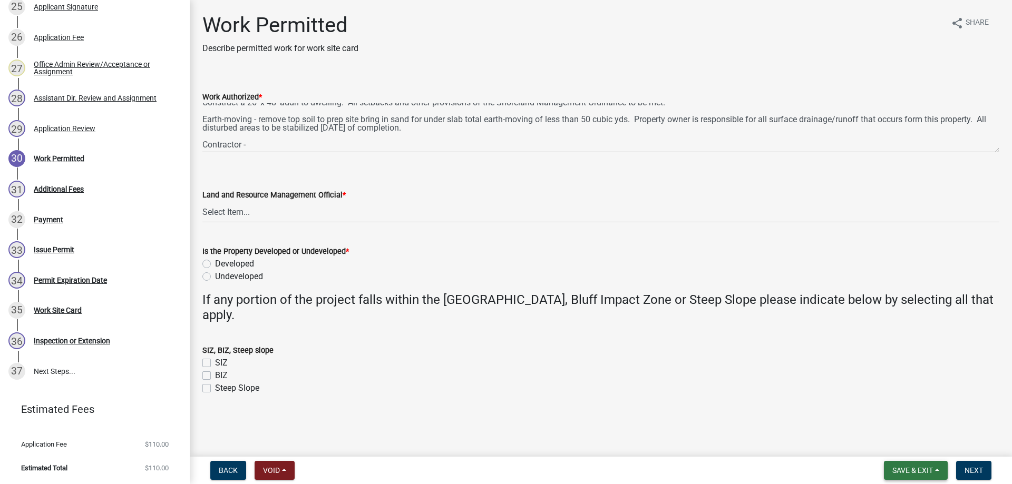
click at [910, 463] on button "Save & Exit" at bounding box center [916, 470] width 64 height 19
click at [891, 418] on button "Save" at bounding box center [905, 417] width 84 height 25
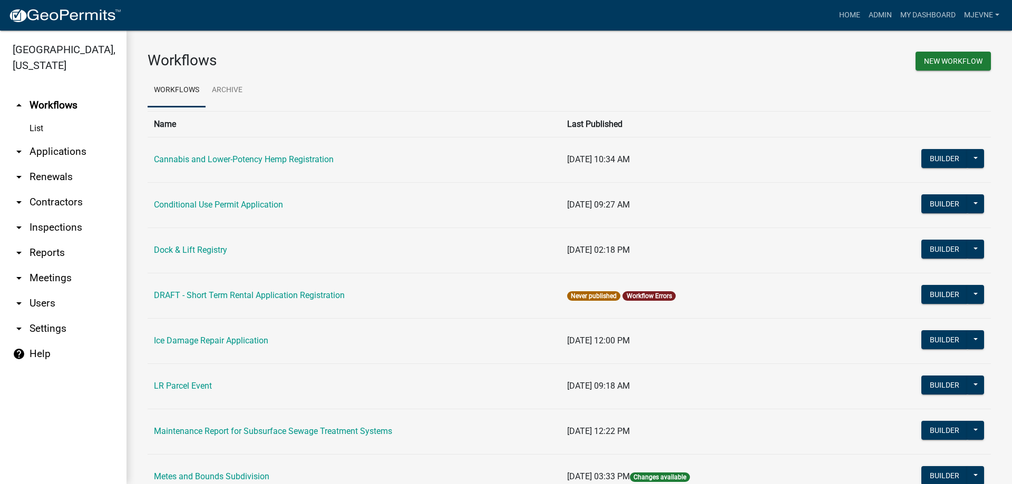
scroll to position [589, 0]
